Goal: Task Accomplishment & Management: Manage account settings

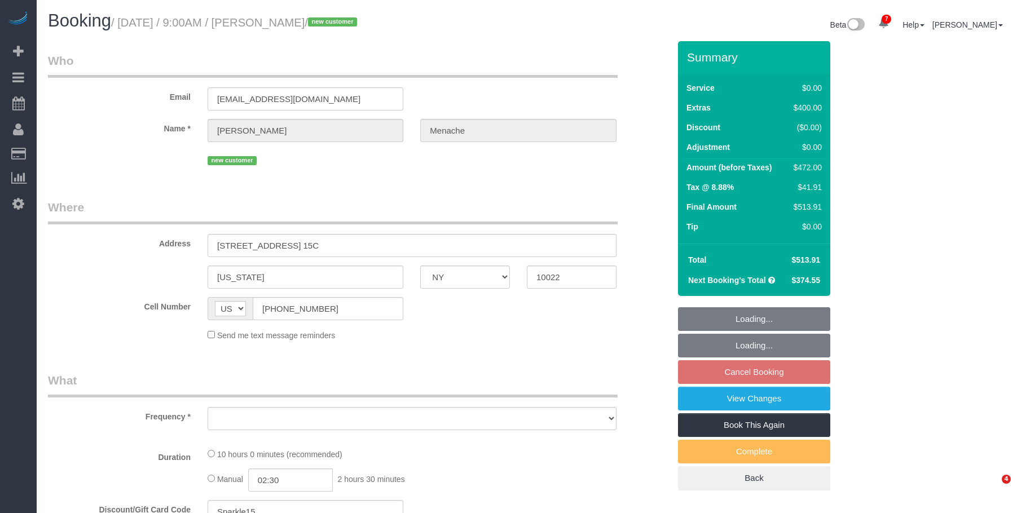
select select "NY"
select select "string:stripe-pm_1S14GQ4VGloSiKo7FtdT7e7N"
select select "object:694"
select select "number:56"
select select "number:70"
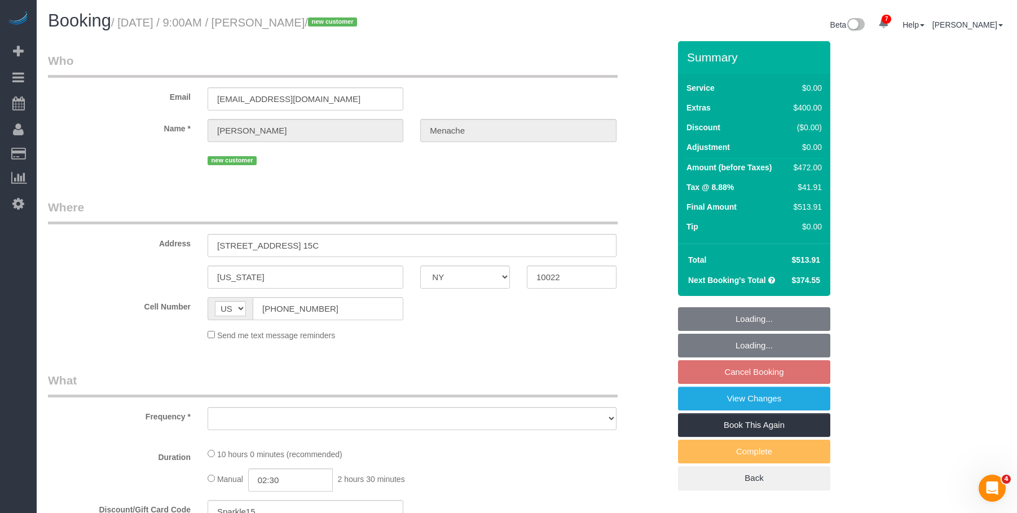
select select "number:15"
select select "number:5"
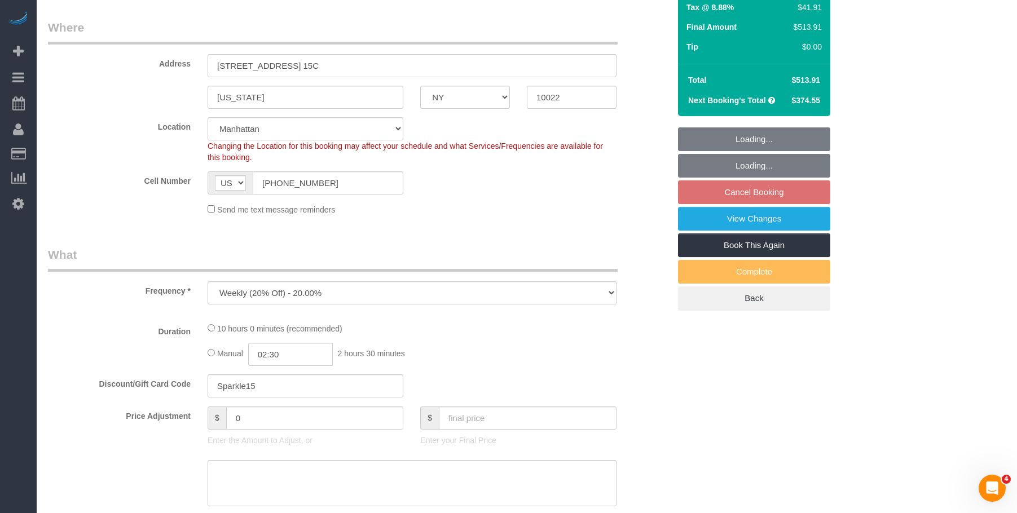
select select "object:1355"
select select "2"
select select "spot2"
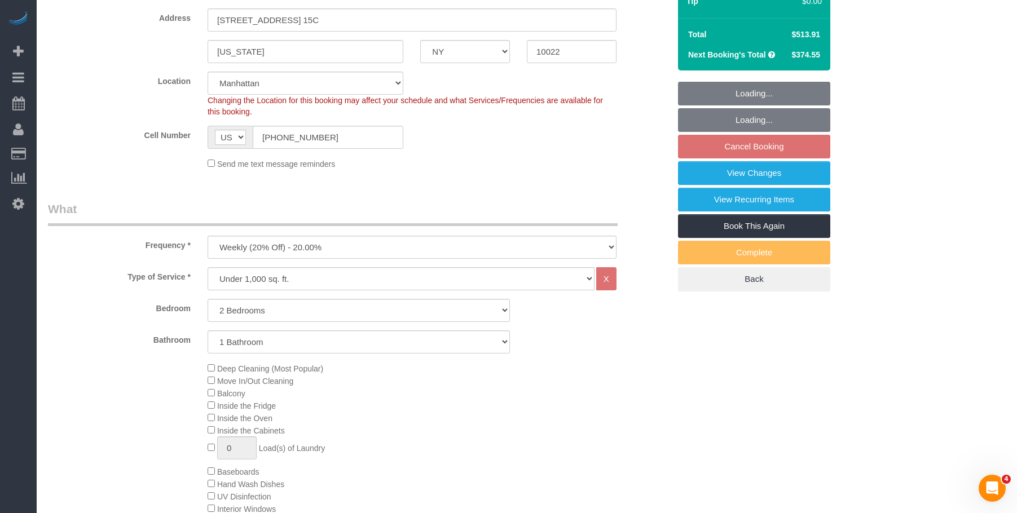
select select "2"
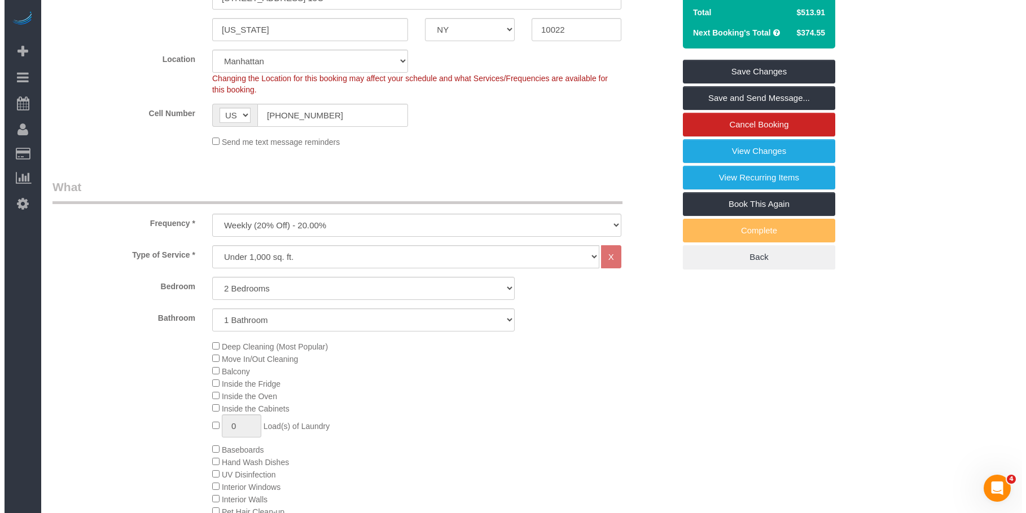
scroll to position [56, 0]
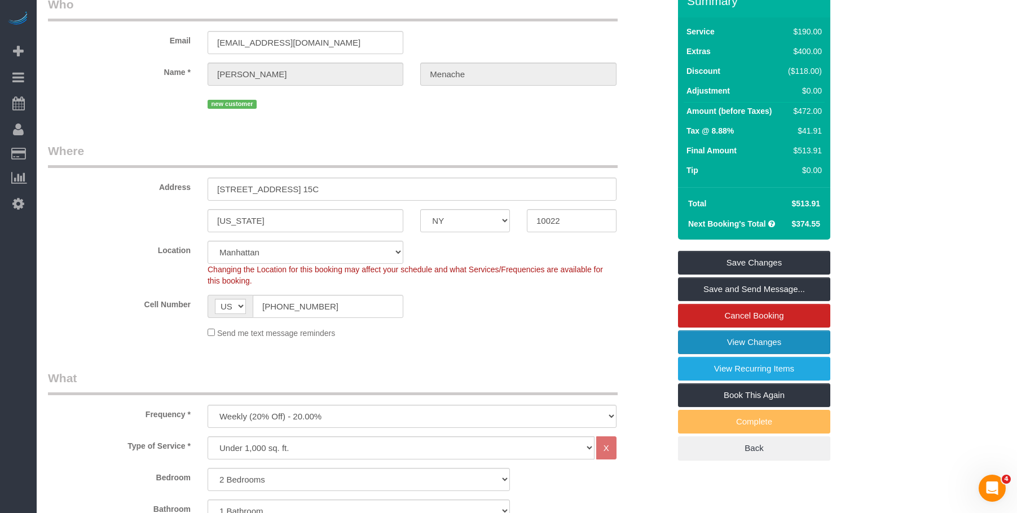
click at [698, 341] on link "View Changes" at bounding box center [754, 343] width 152 height 24
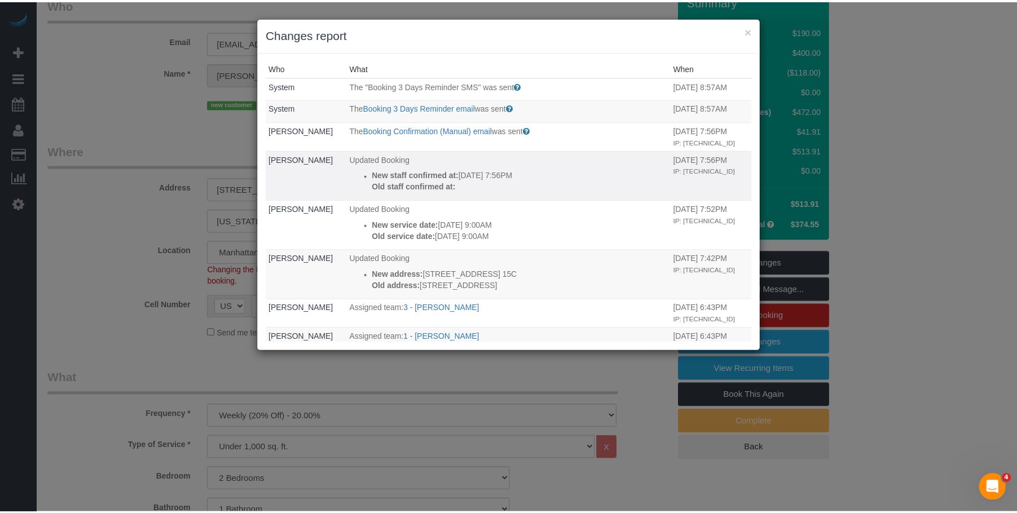
scroll to position [0, 0]
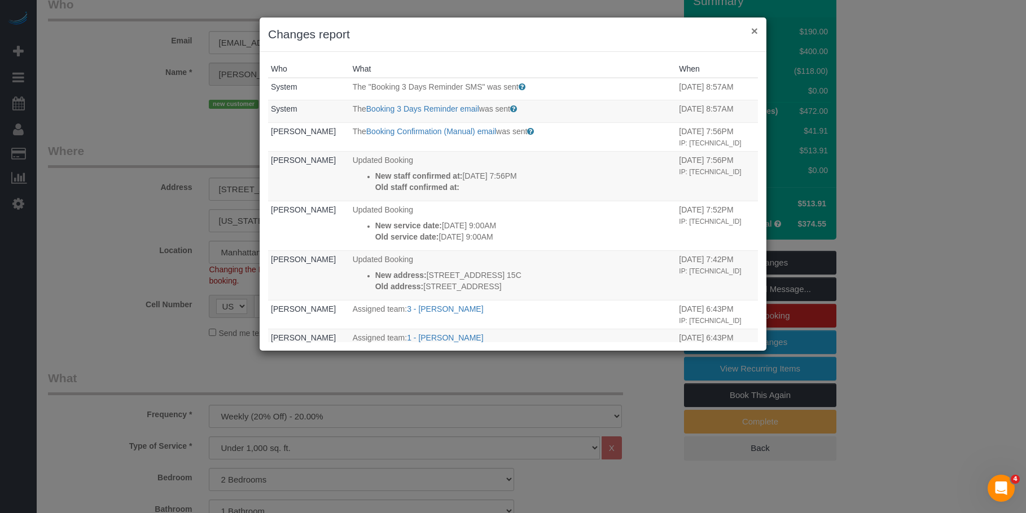
click at [754, 30] on button "×" at bounding box center [754, 31] width 7 height 12
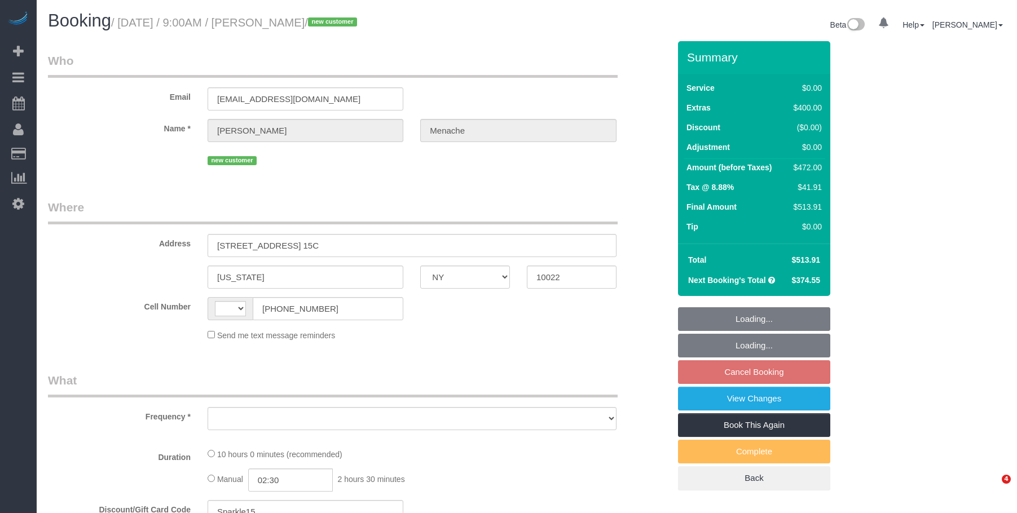
select select "NY"
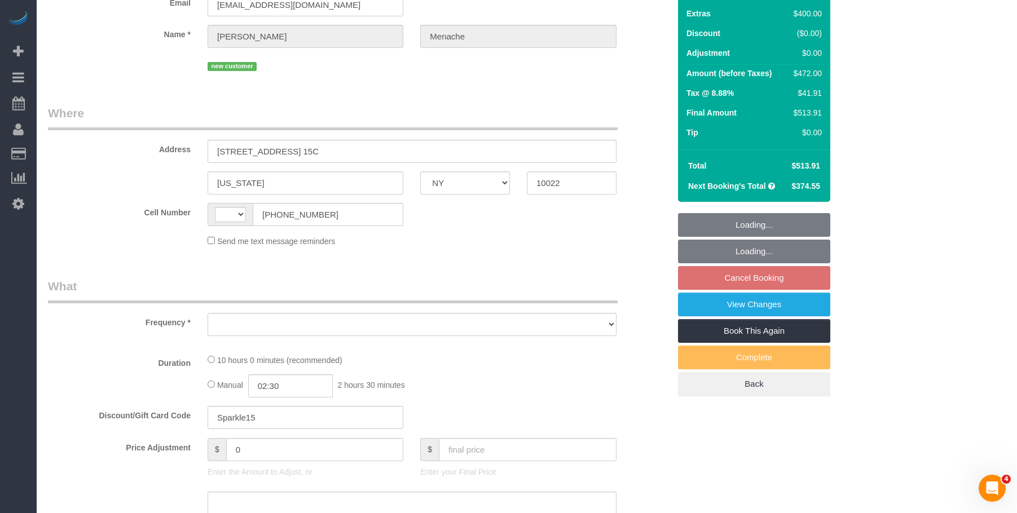
select select "number:56"
select select "number:70"
select select "number:15"
select select "number:5"
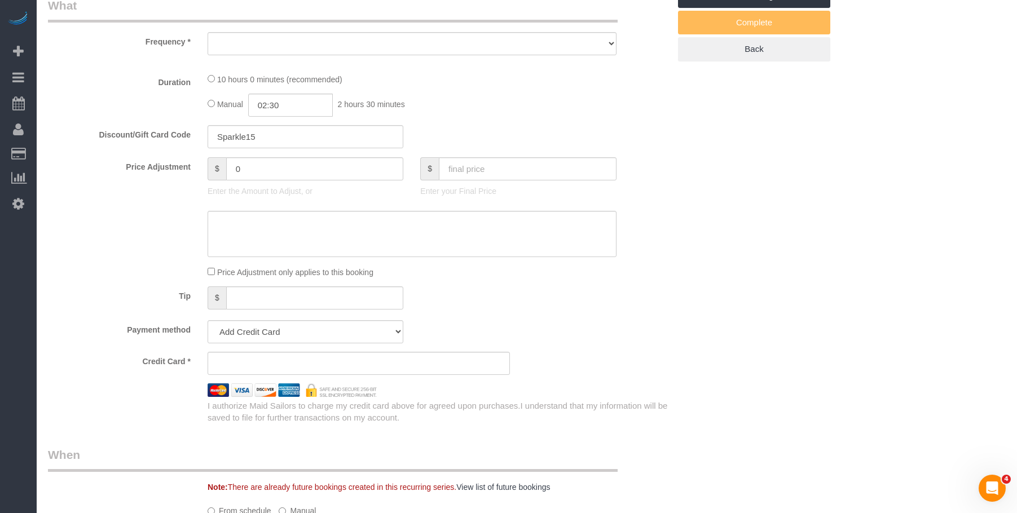
select select "string:US"
select select "object:845"
select select "string:stripe-pm_1S14GQ4VGloSiKo7FtdT7e7N"
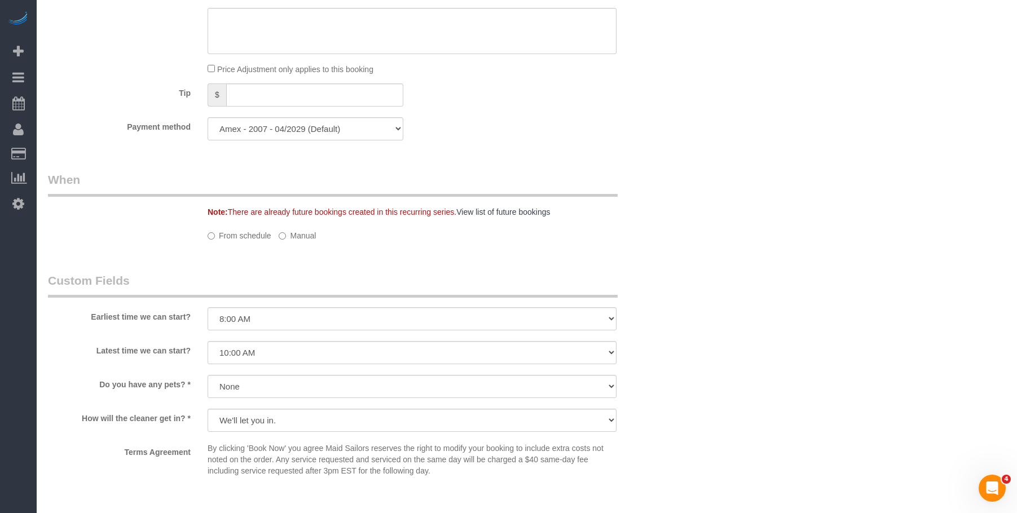
select select "spot2"
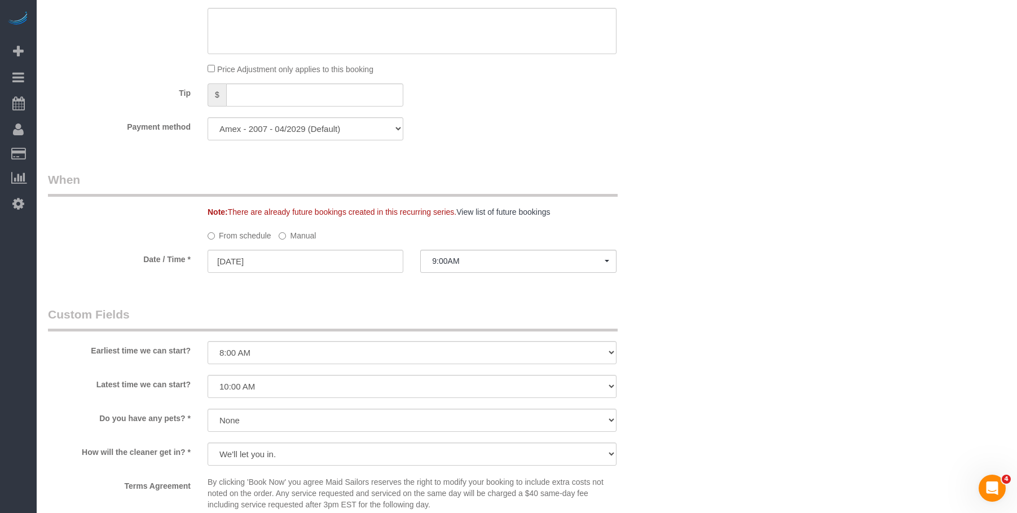
select select "object:1250"
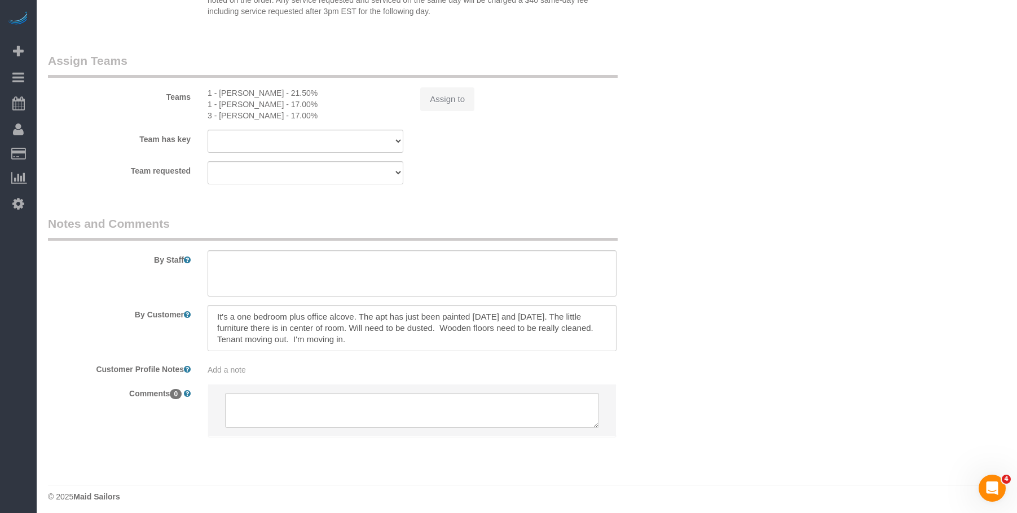
select select "2"
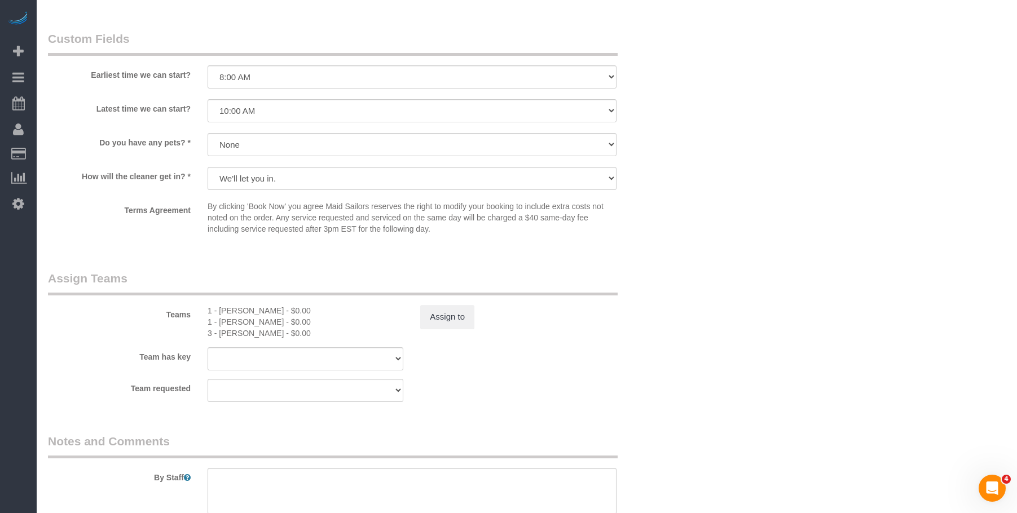
scroll to position [1408, 0]
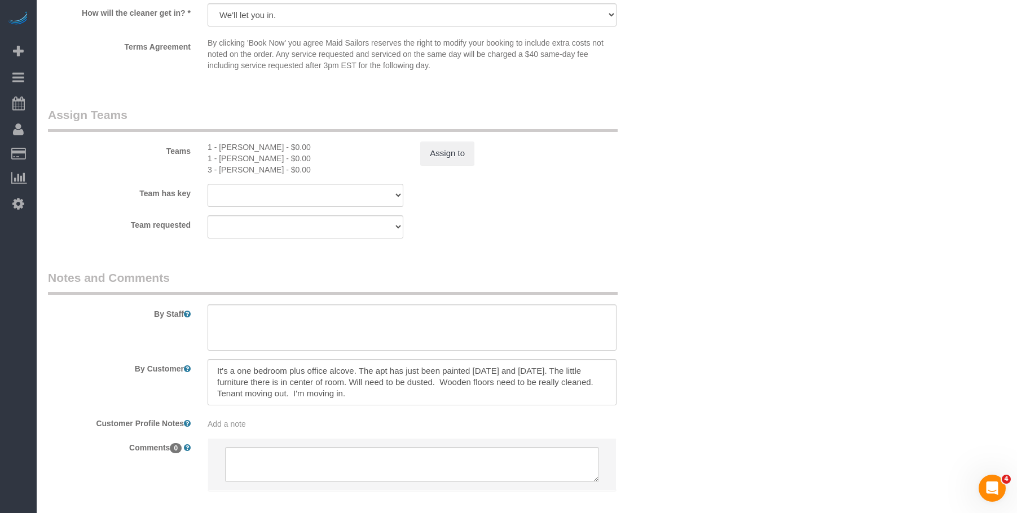
select select "2"
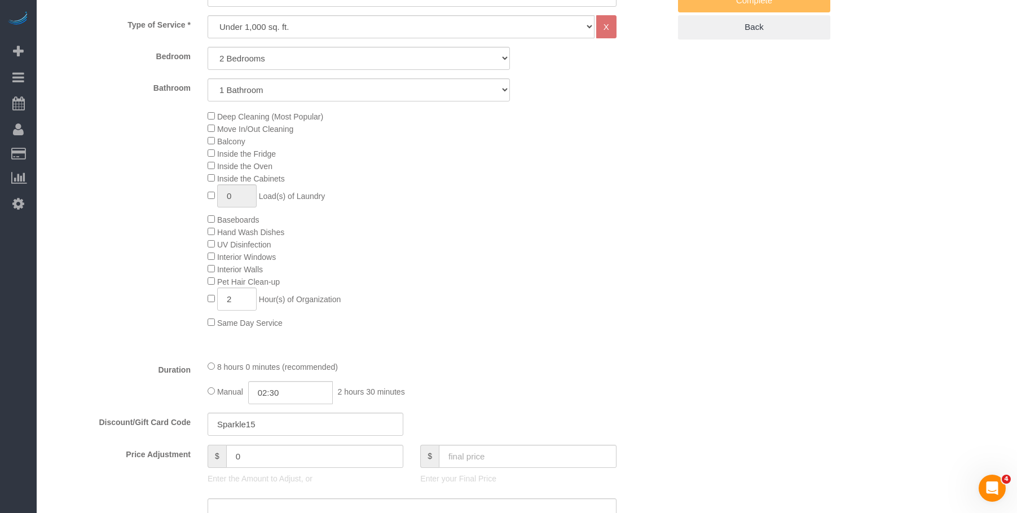
scroll to position [396, 0]
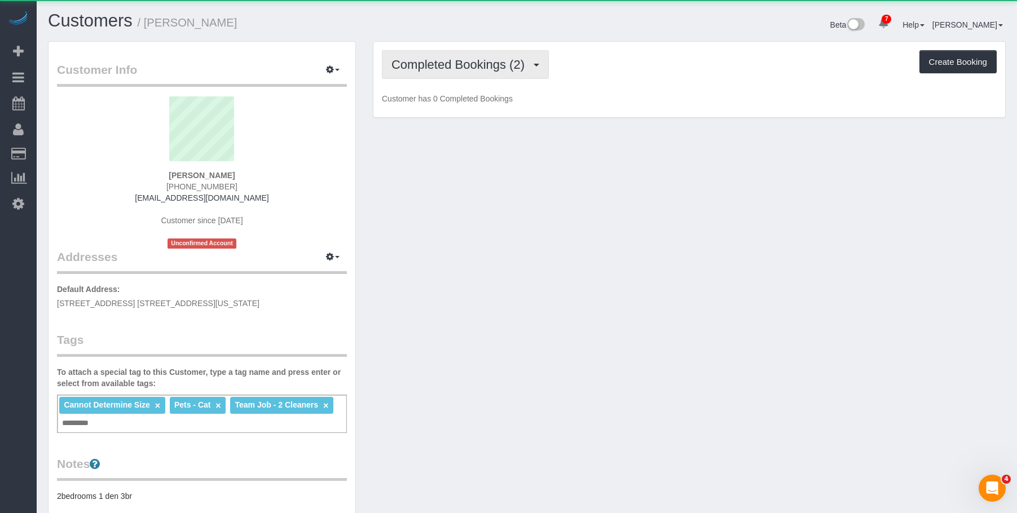
click at [475, 61] on span "Completed Bookings (2)" at bounding box center [461, 65] width 139 height 14
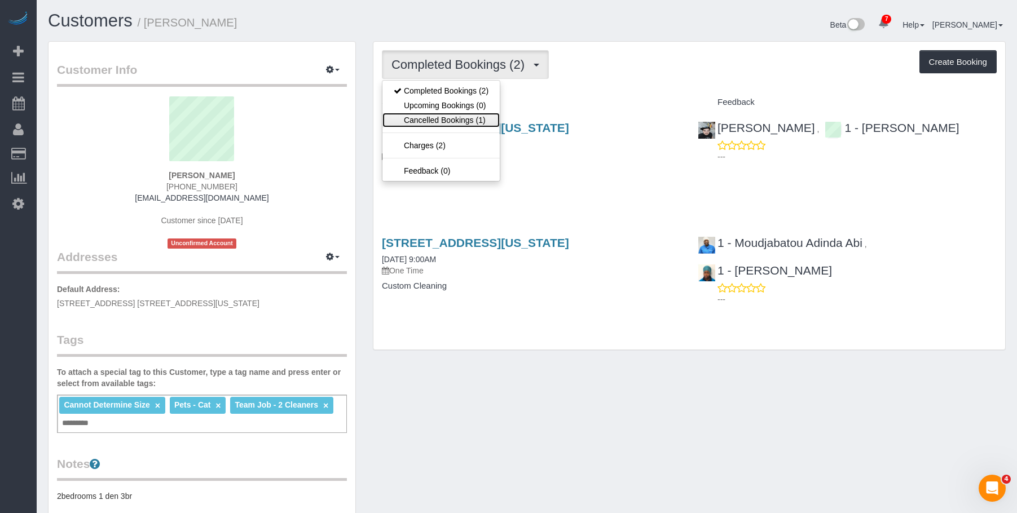
click at [436, 115] on link "Cancelled Bookings (1)" at bounding box center [441, 120] width 117 height 15
